Goal: Find contact information: Find contact information

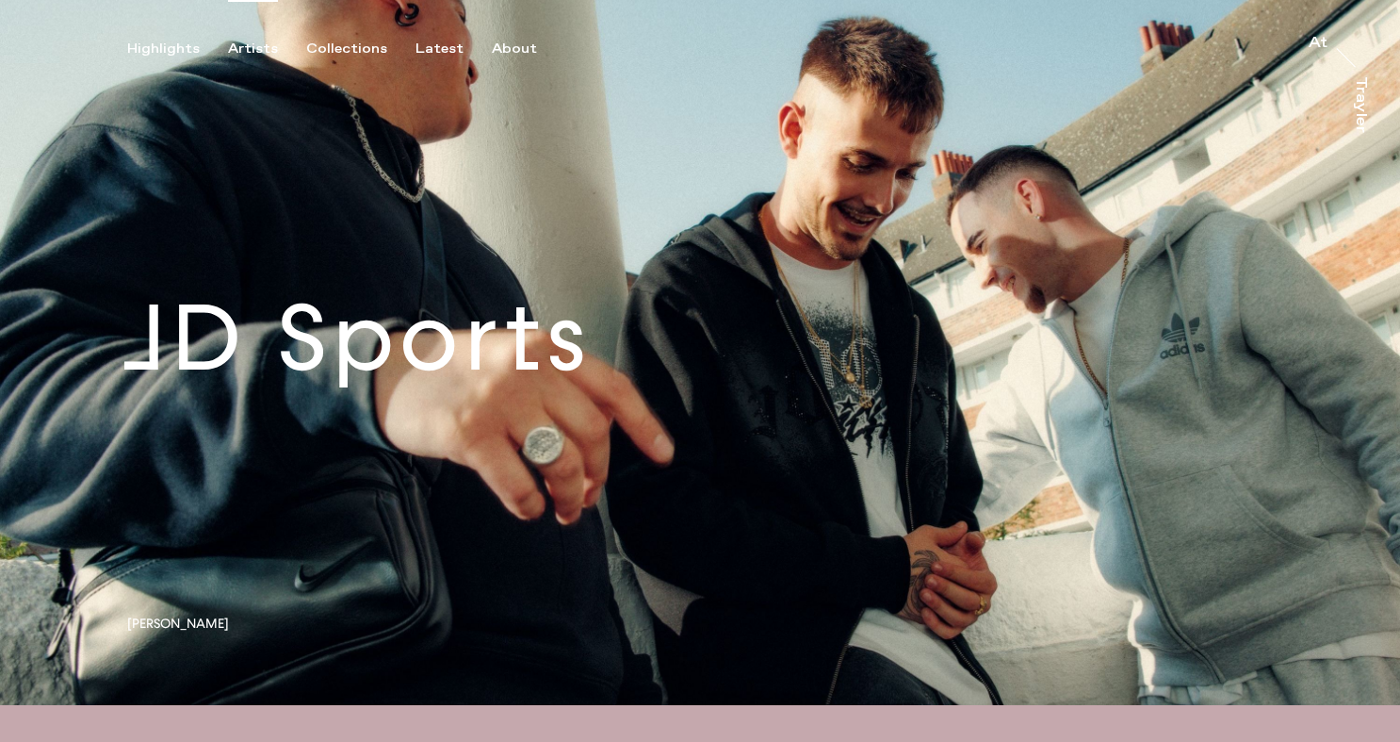
click at [245, 43] on div "Artists" at bounding box center [253, 49] width 50 height 17
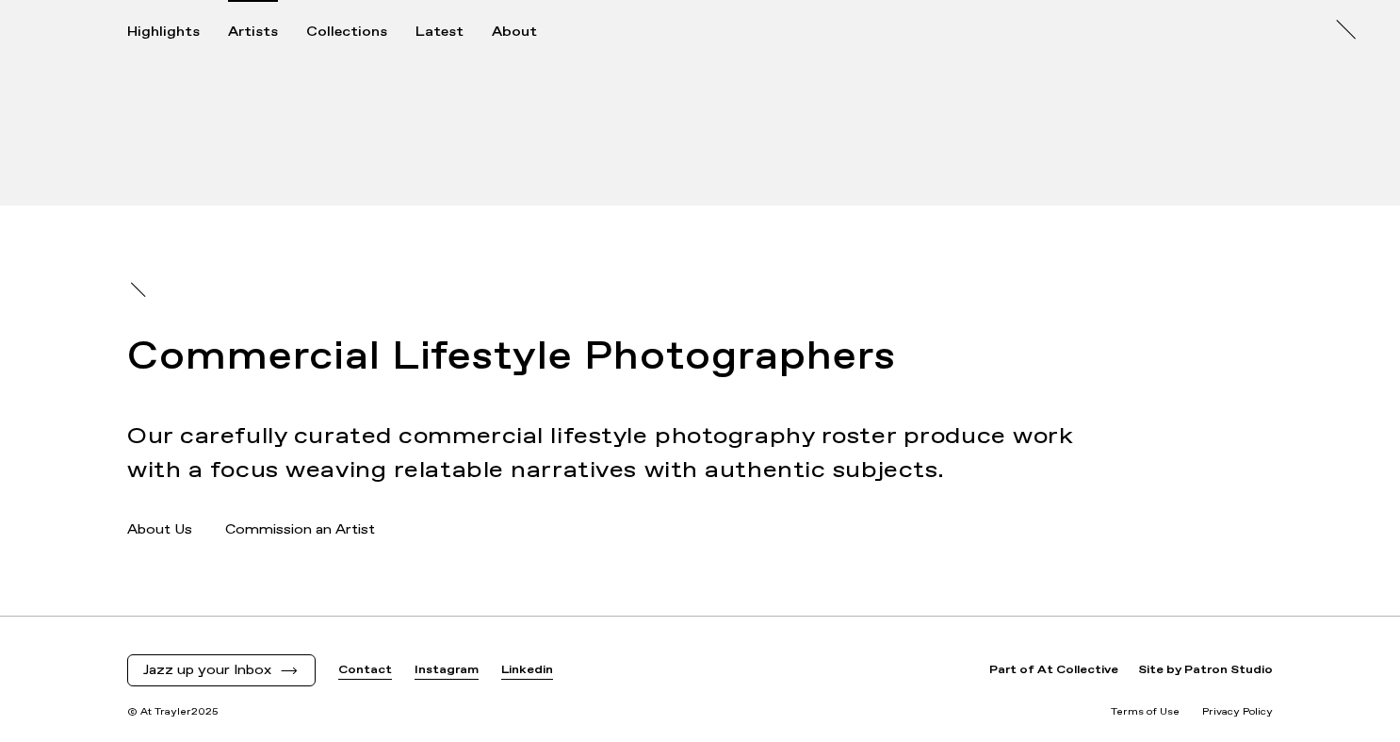
scroll to position [2616, 0]
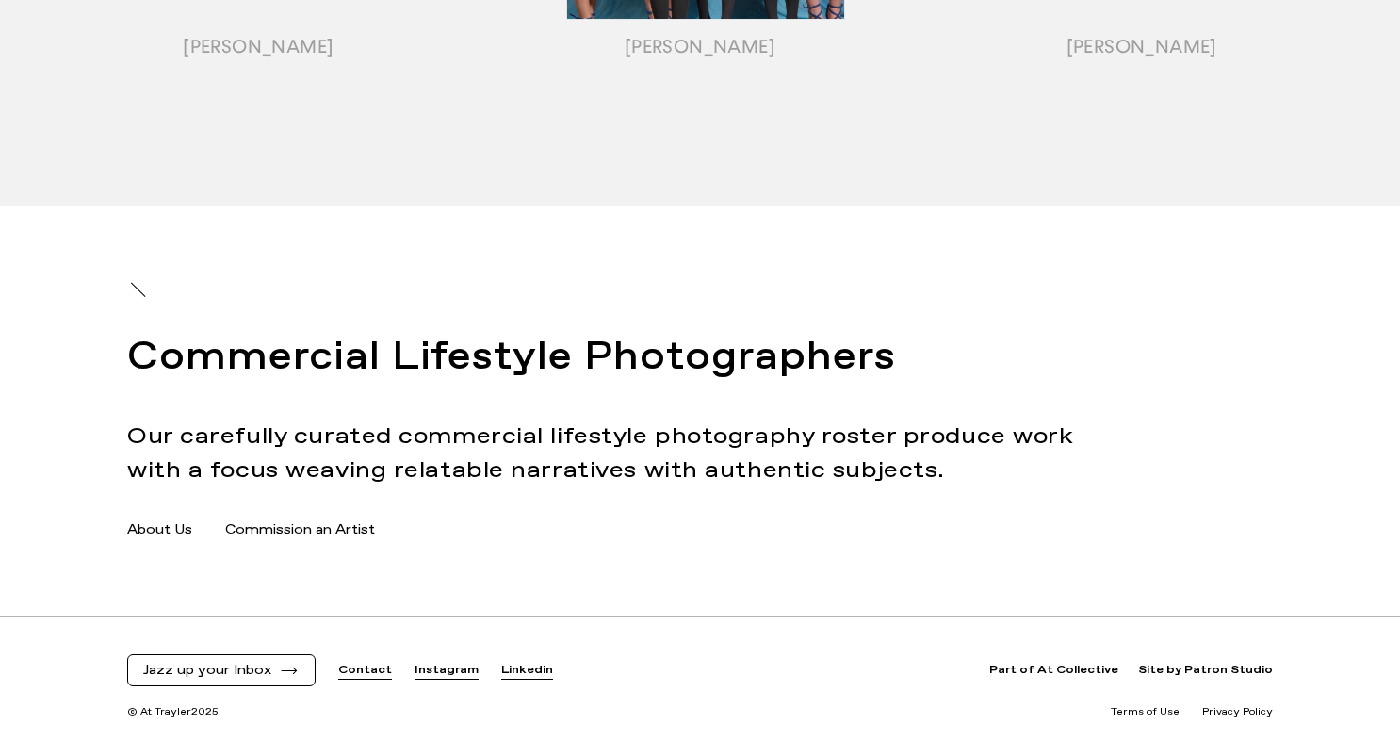
click at [365, 665] on link "Contact" at bounding box center [365, 670] width 54 height 16
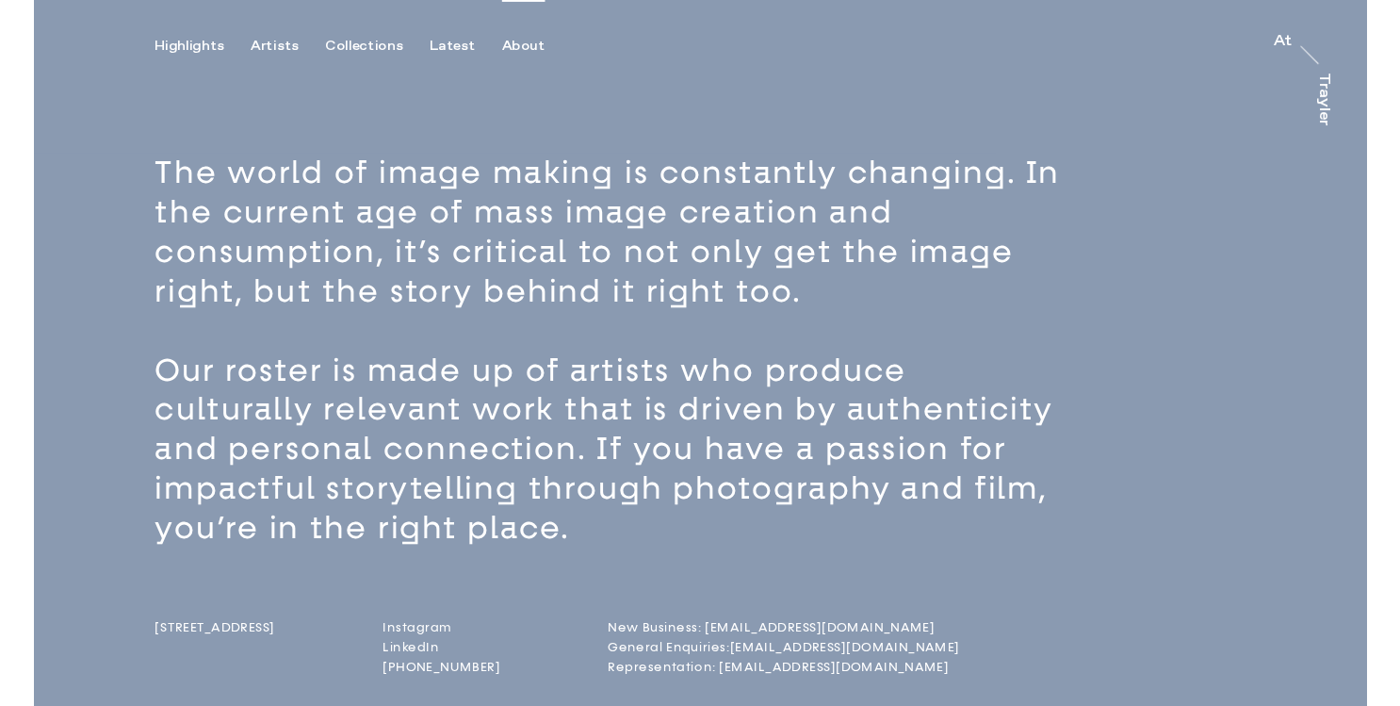
scroll to position [57, 0]
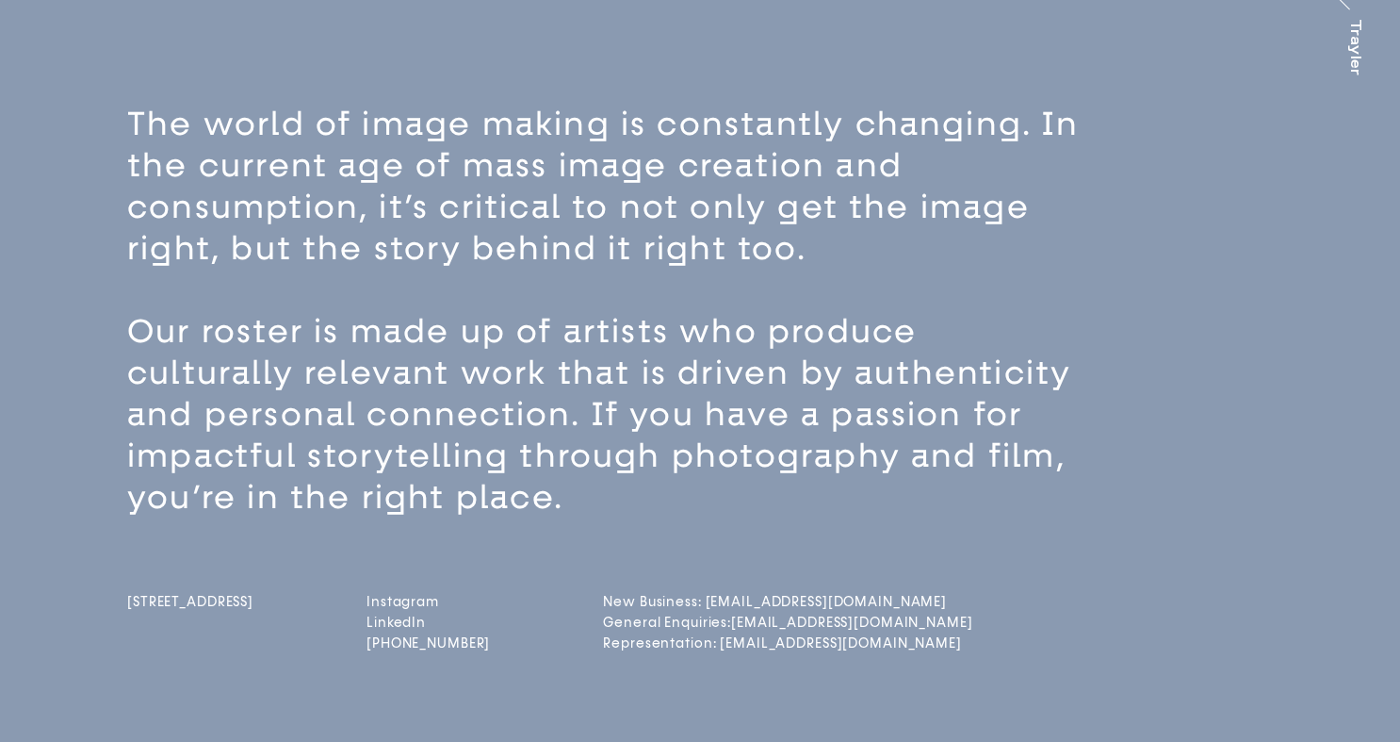
drag, startPoint x: 215, startPoint y: 630, endPoint x: 214, endPoint y: 642, distance: 11.3
click at [214, 642] on link "[STREET_ADDRESS]" at bounding box center [190, 625] width 126 height 62
click at [157, 610] on span "[STREET_ADDRESS]" at bounding box center [190, 602] width 126 height 16
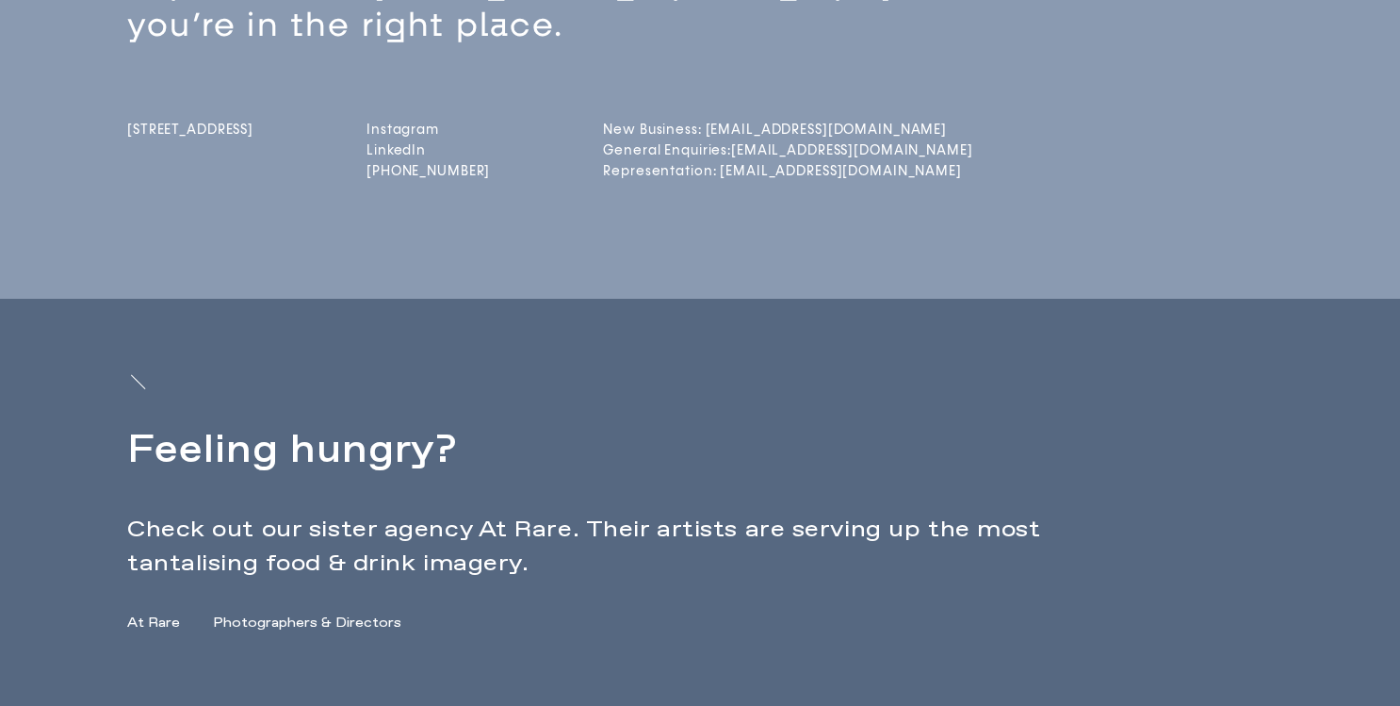
scroll to position [401, 0]
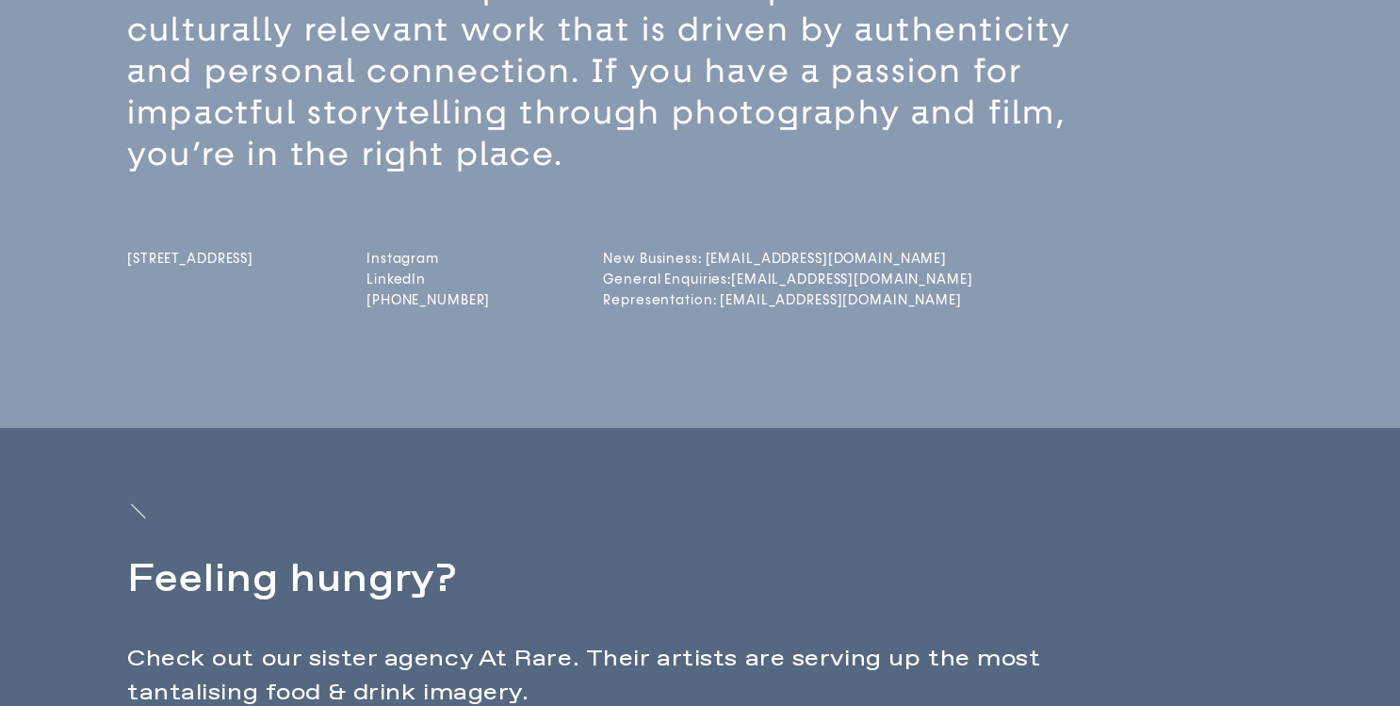
drag, startPoint x: 198, startPoint y: 322, endPoint x: 123, endPoint y: 259, distance: 98.3
click at [123, 259] on div "The world of image making is constantly changing. In the current age of mass im…" at bounding box center [700, 94] width 1400 height 667
copy span "[STREET_ADDRESS]"
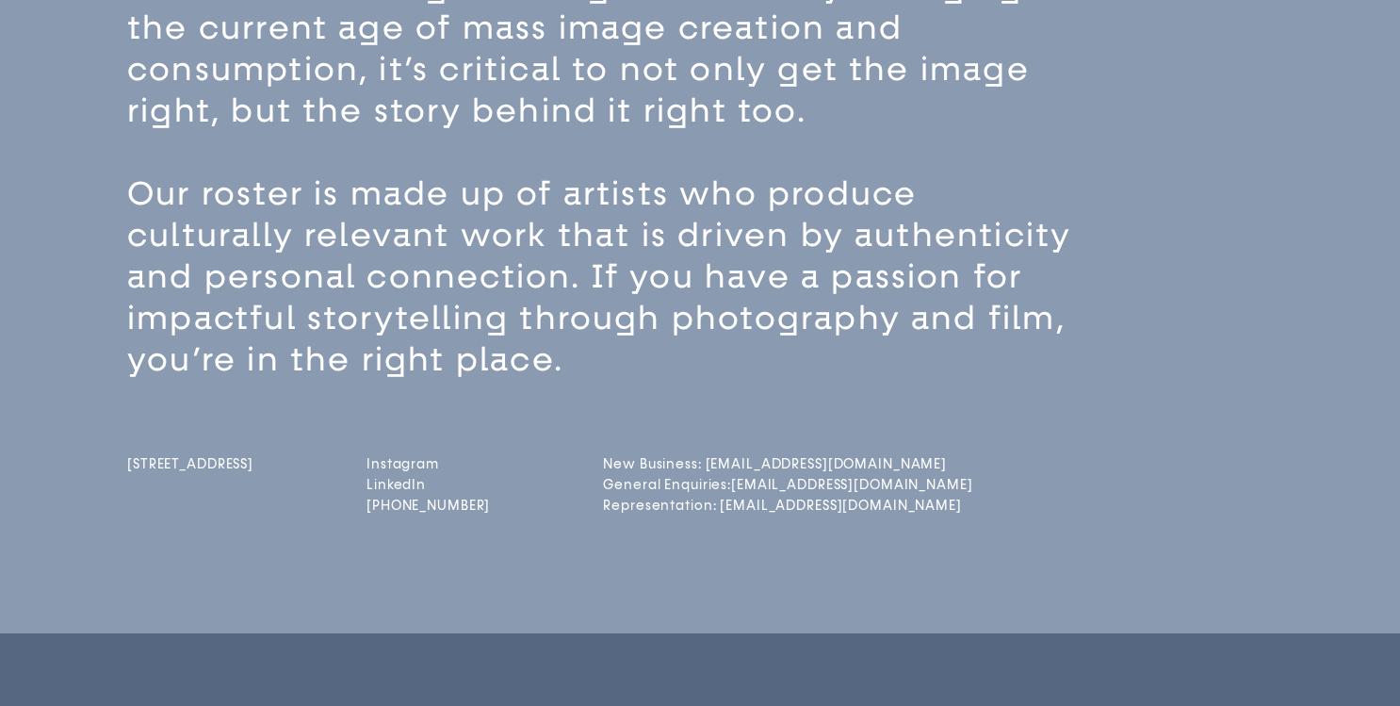
scroll to position [134, 0]
